Goal: Check status: Check status

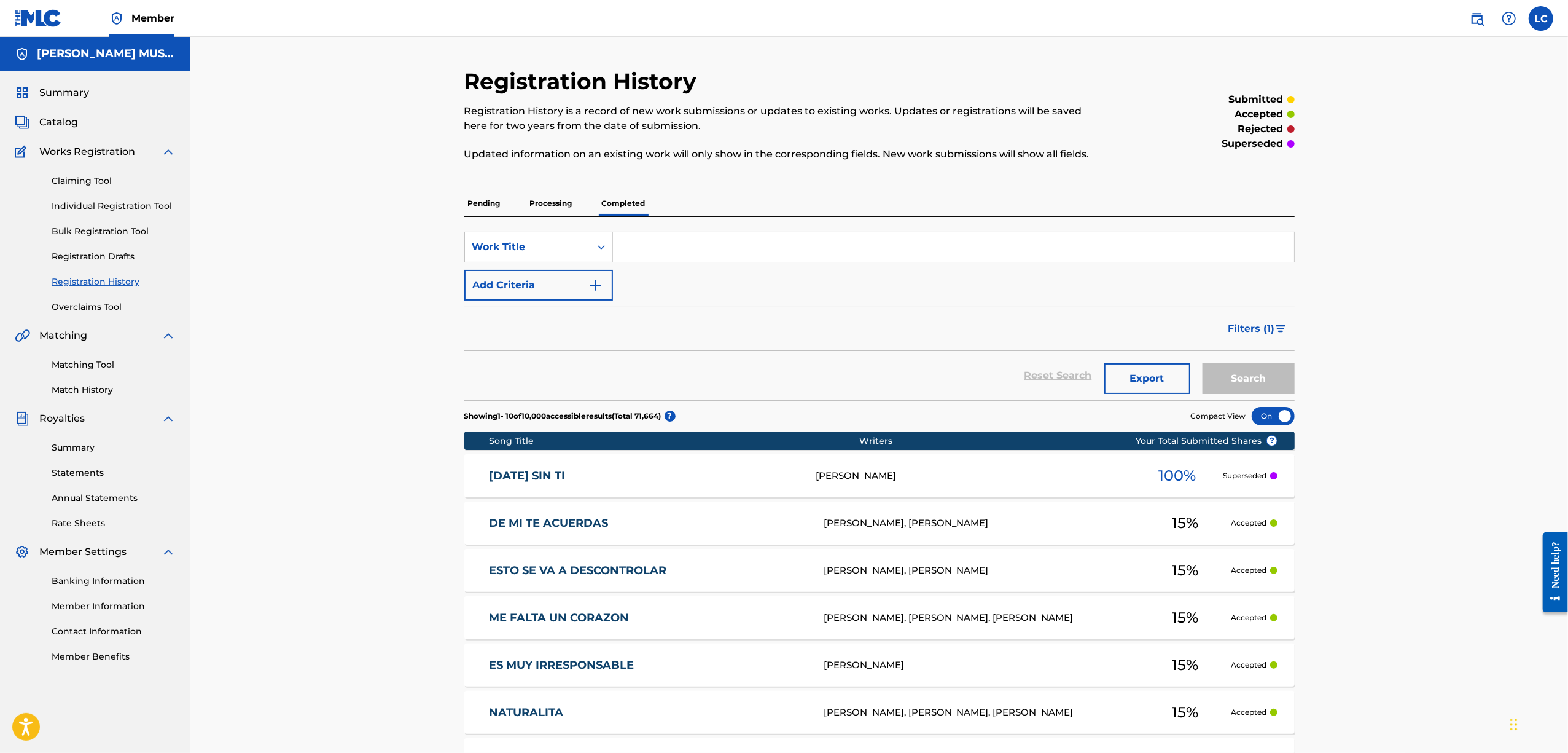
click at [563, 204] on p "Processing" at bounding box center [551, 203] width 50 height 26
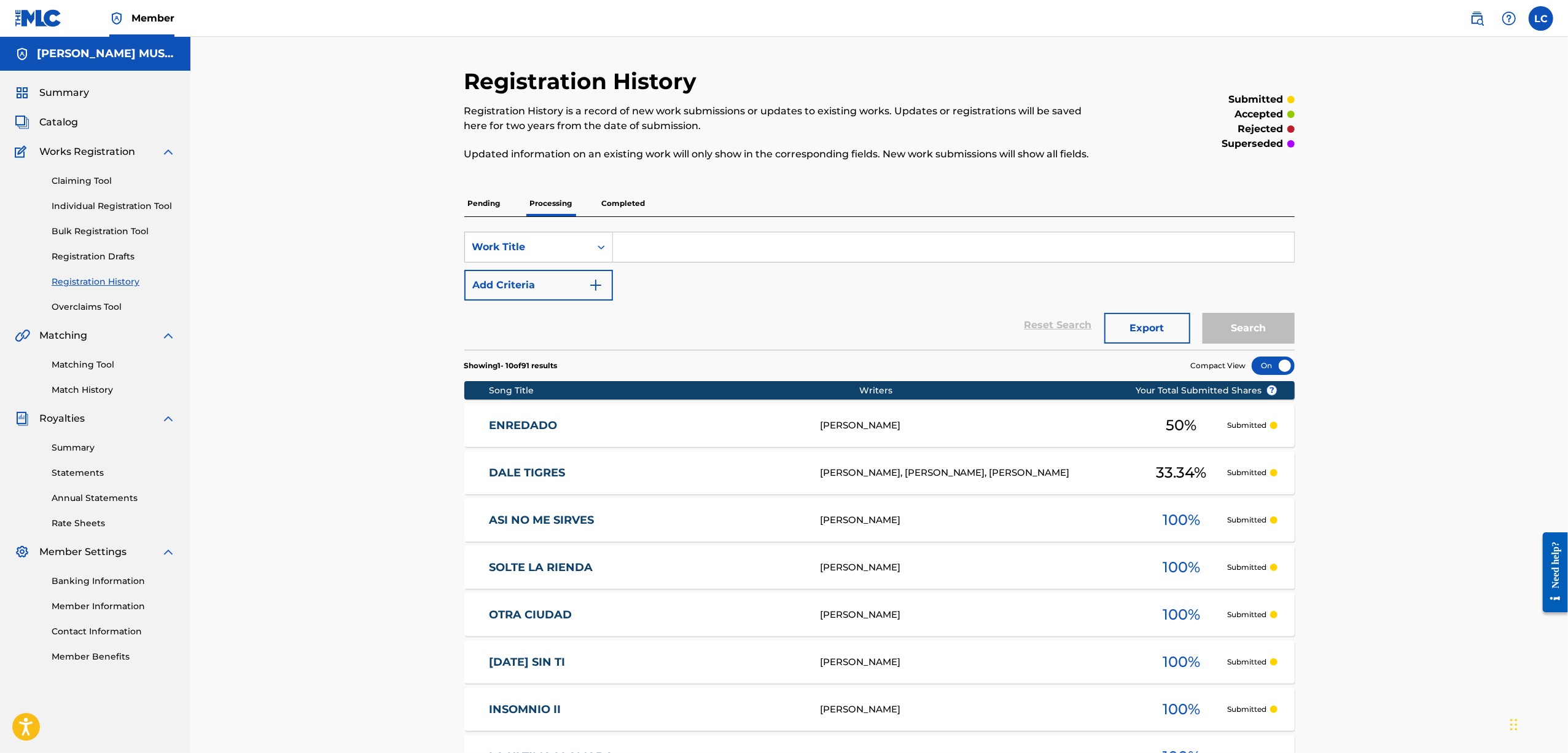
click at [493, 197] on p "Pending" at bounding box center [484, 203] width 40 height 26
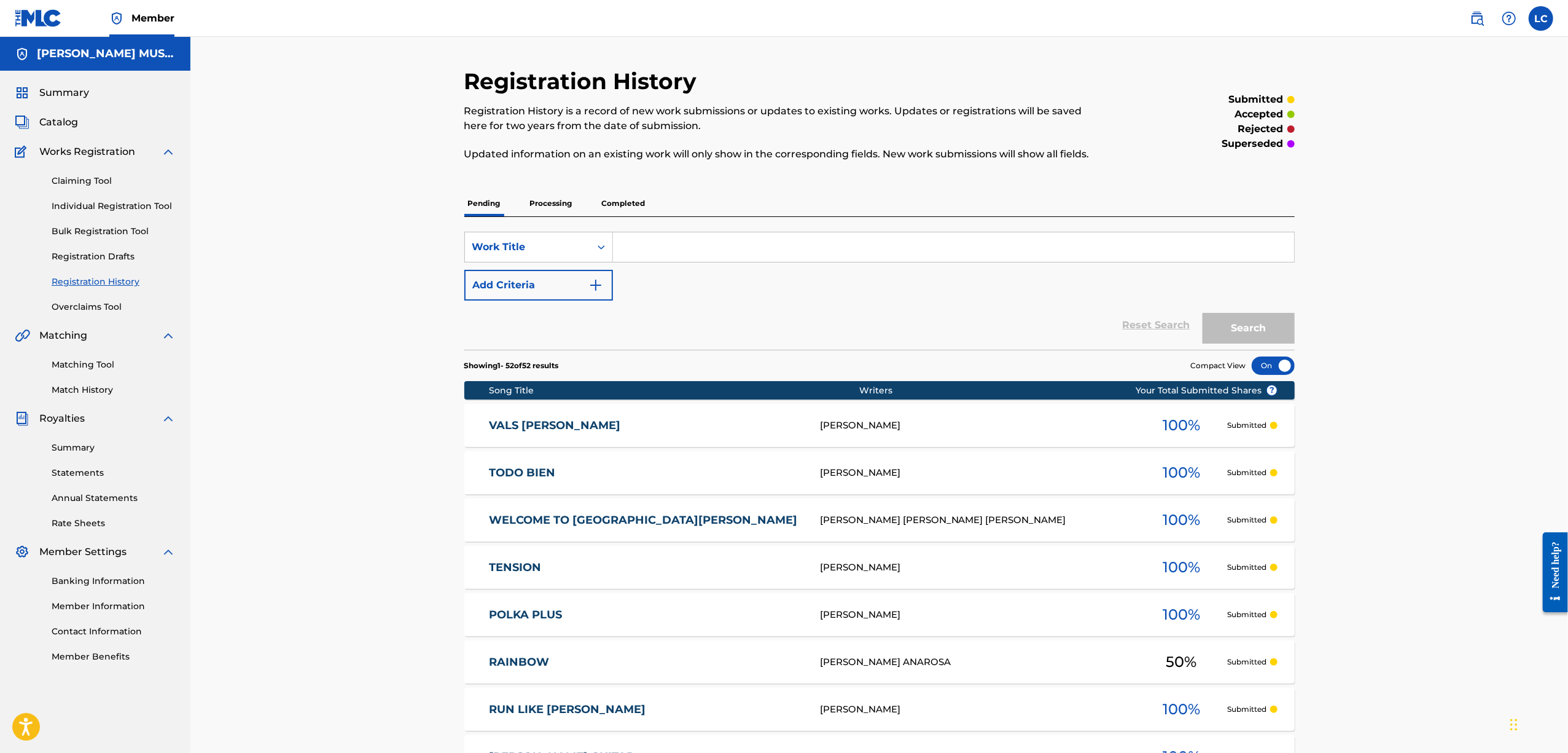
click at [551, 196] on p "Processing" at bounding box center [551, 203] width 50 height 26
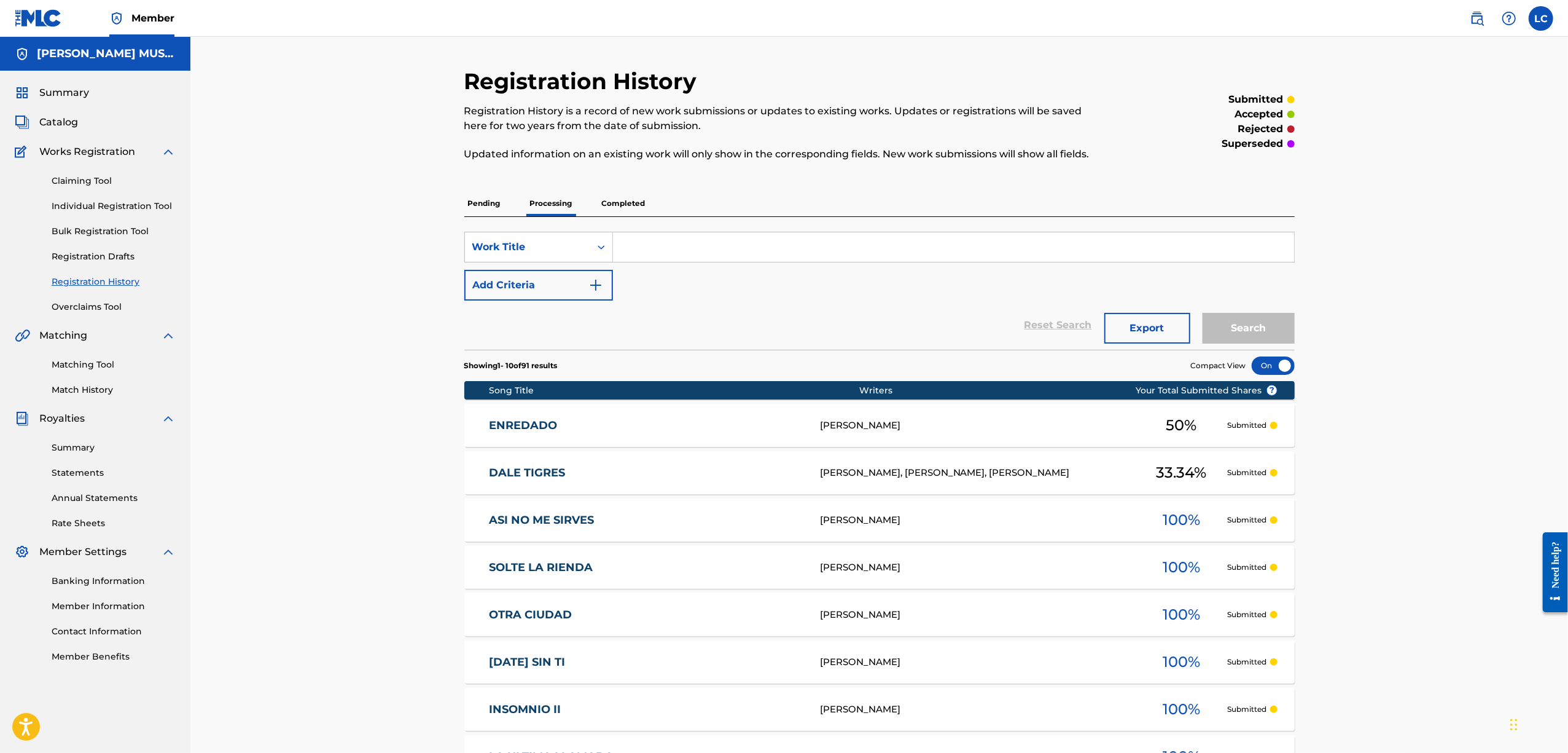
click at [624, 193] on p "Completed" at bounding box center [624, 203] width 51 height 26
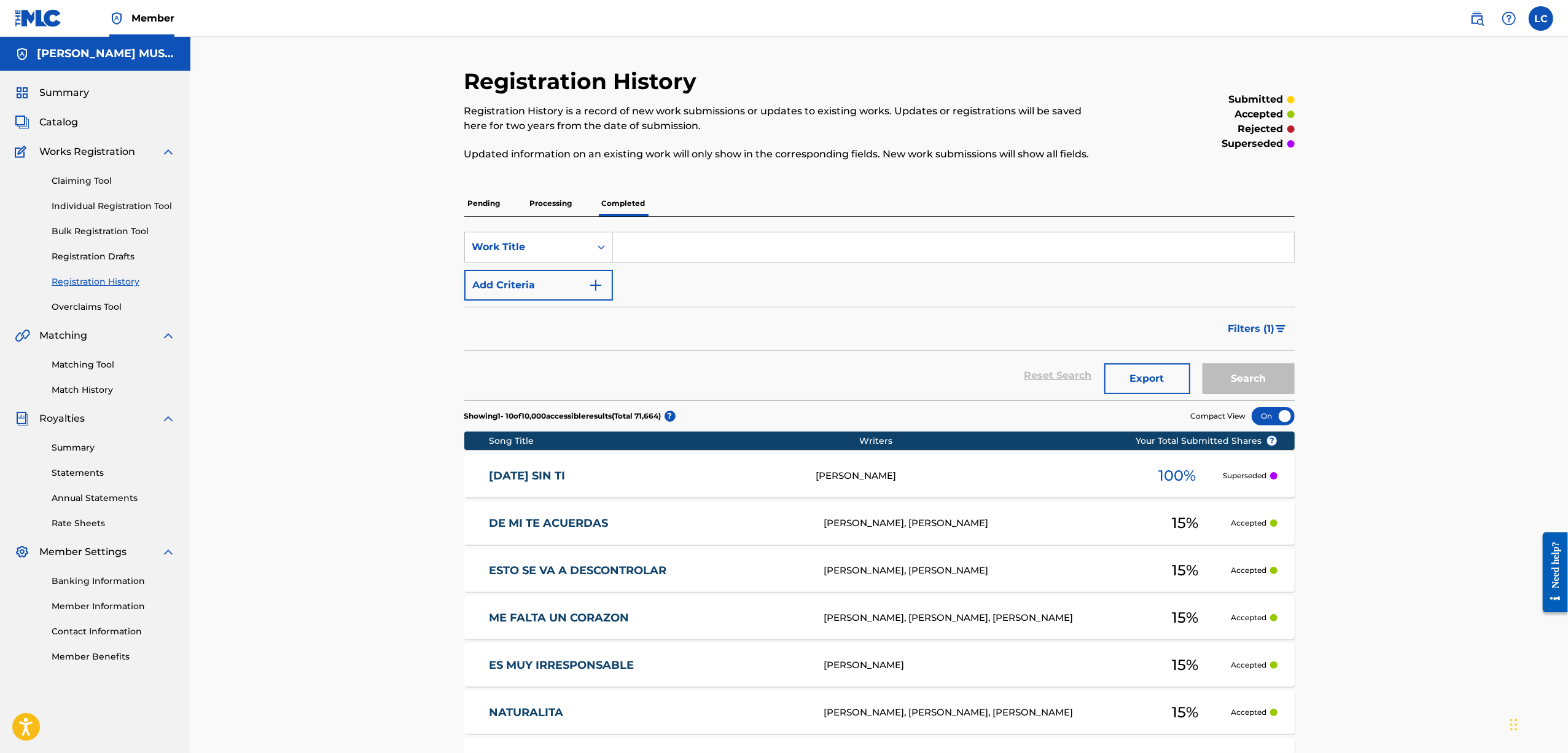
click at [559, 199] on p "Processing" at bounding box center [551, 203] width 50 height 26
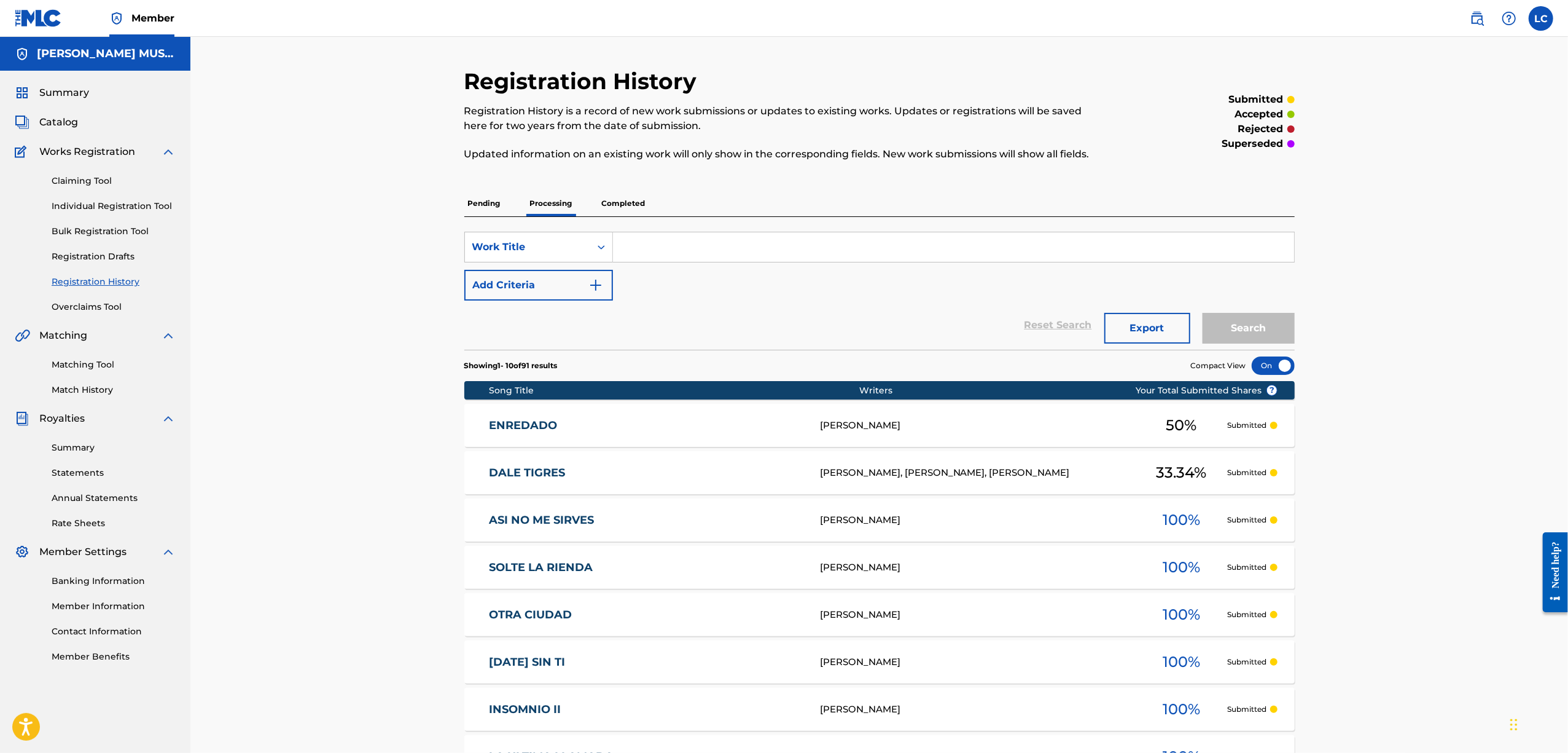
click at [486, 205] on p "Pending" at bounding box center [484, 203] width 40 height 26
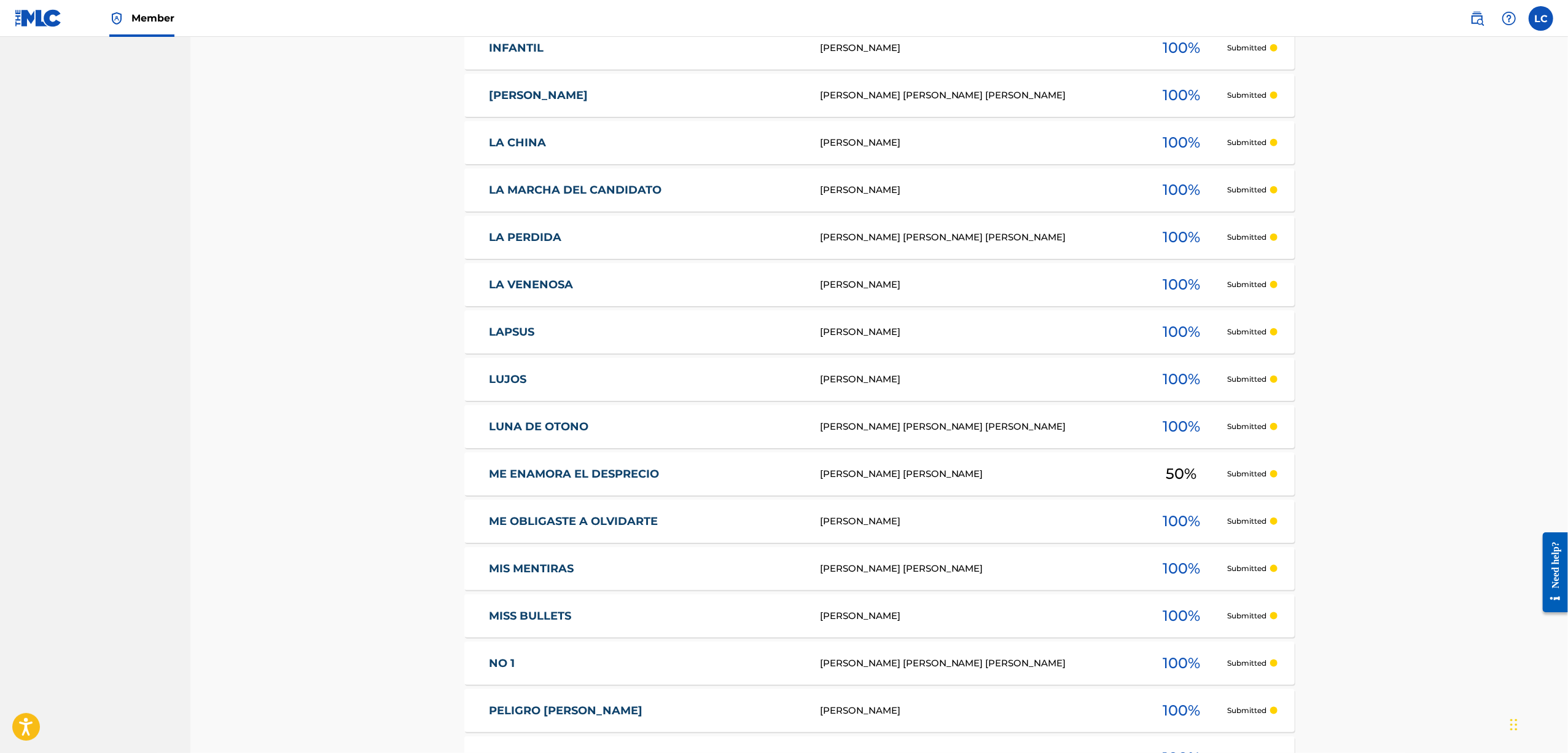
scroll to position [956, 0]
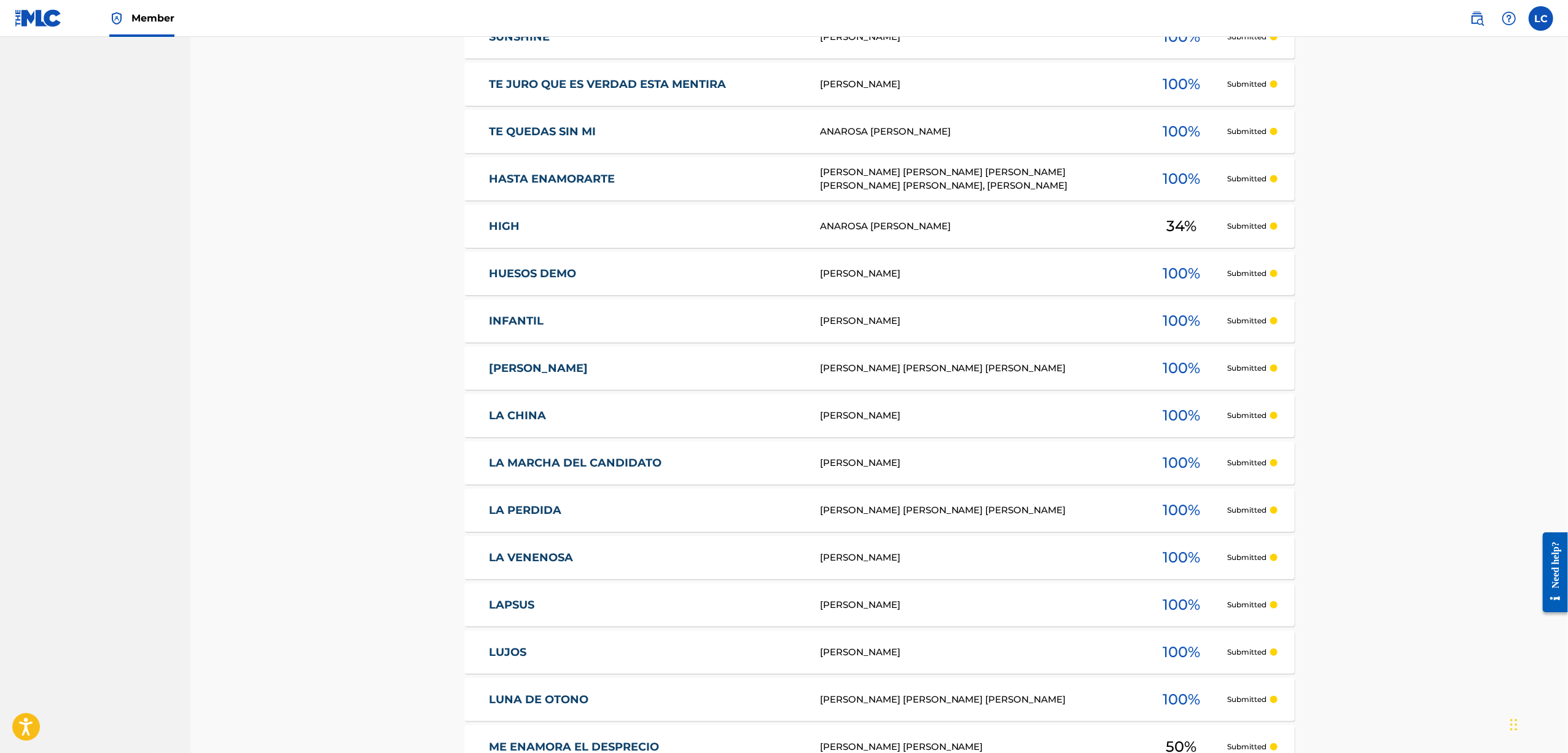
click at [725, 176] on link "HASTA ENAMORARTE" at bounding box center [646, 179] width 315 height 14
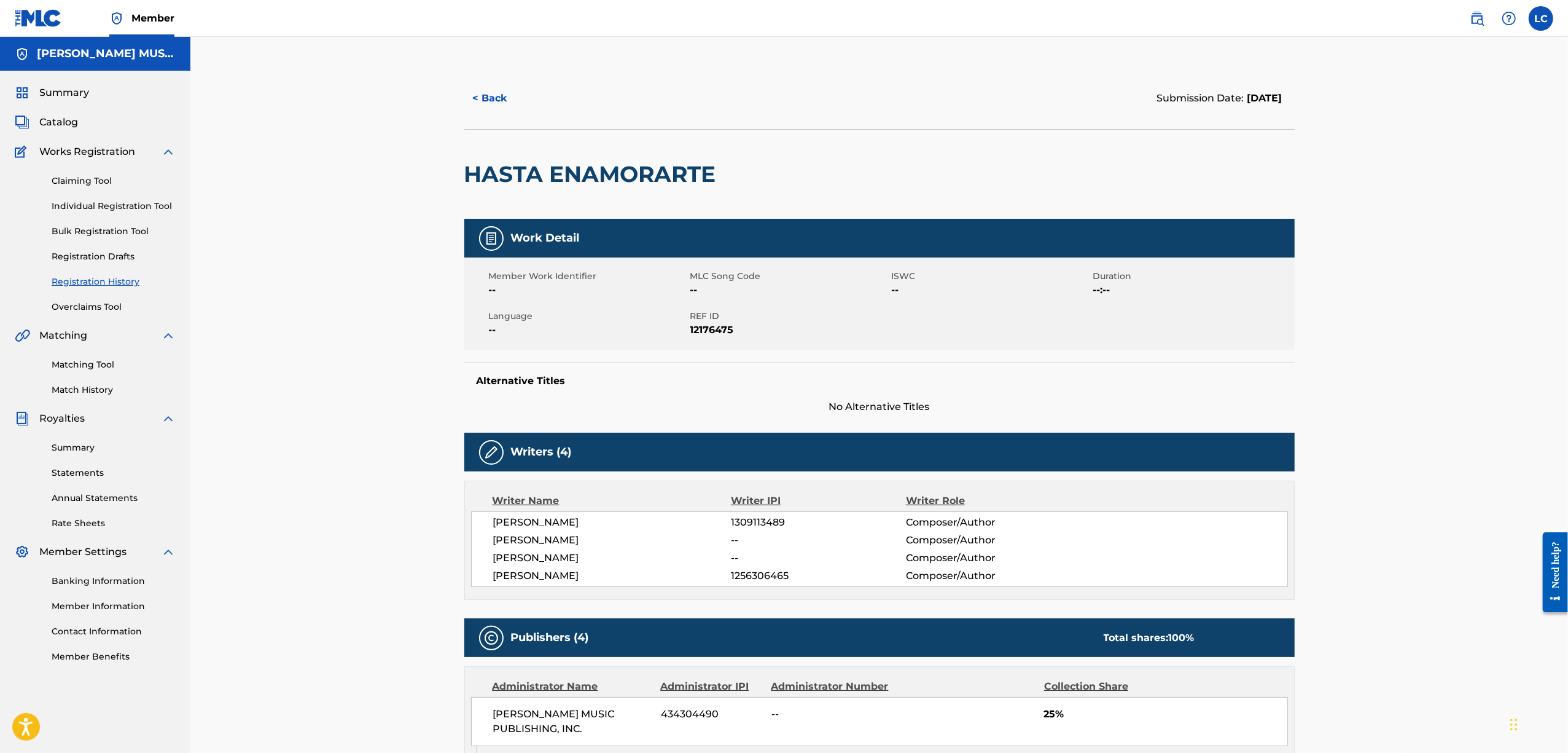
click at [477, 86] on button "< Back" at bounding box center [501, 98] width 74 height 31
